Goal: Find specific fact: Find specific fact

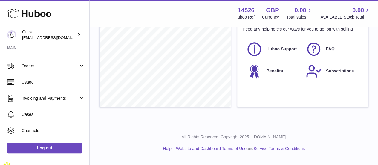
scroll to position [61, 0]
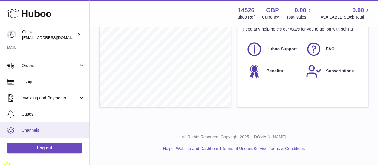
click at [41, 129] on span "Channels" at bounding box center [53, 130] width 63 height 6
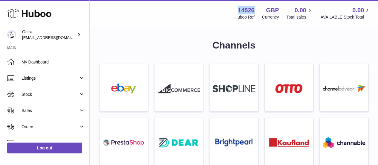
drag, startPoint x: 251, startPoint y: 10, endPoint x: 230, endPoint y: 9, distance: 20.9
click at [230, 9] on div "14526 Huboo Ref GBP Currency 0.00 Total sales 0.00 AVAILABLE Stock Total" at bounding box center [299, 13] width 144 height 14
copy strong "14526"
